Goal: Information Seeking & Learning: Check status

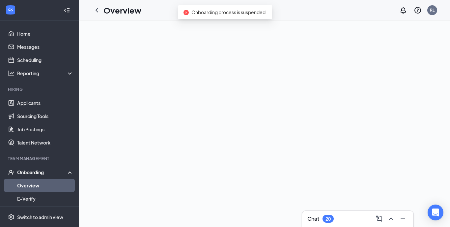
click at [29, 189] on link "Overview" at bounding box center [45, 185] width 56 height 13
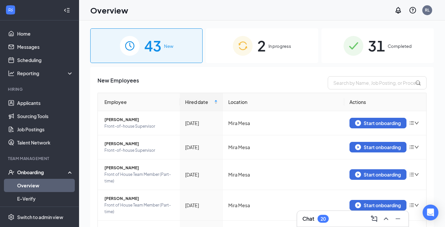
click at [394, 51] on div "31 Completed" at bounding box center [378, 45] width 112 height 35
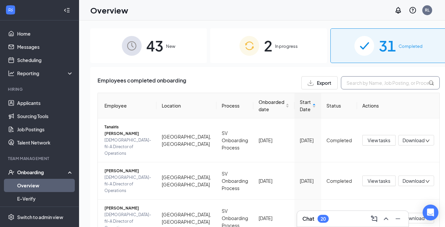
click at [375, 84] on input "text" at bounding box center [390, 82] width 99 height 13
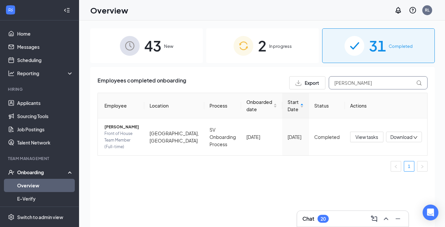
type input "[PERSON_NAME]"
drag, startPoint x: 375, startPoint y: 84, endPoint x: 115, endPoint y: 132, distance: 264.2
click at [115, 130] on span "[PERSON_NAME]" at bounding box center [122, 127] width 35 height 7
